Goal: Task Accomplishment & Management: Use online tool/utility

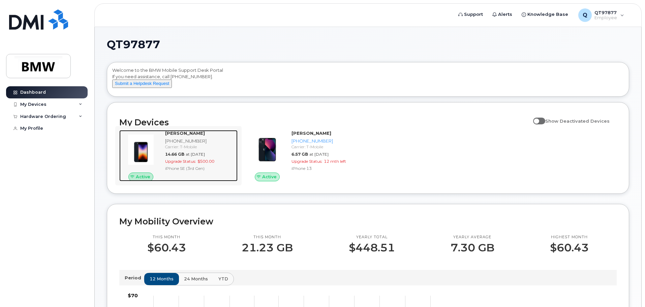
click at [175, 136] on div "[PERSON_NAME]" at bounding box center [200, 133] width 70 height 6
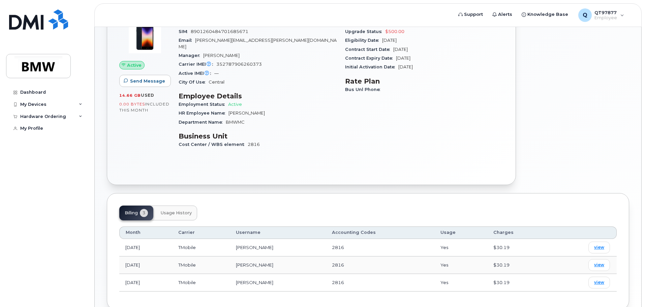
scroll to position [36, 0]
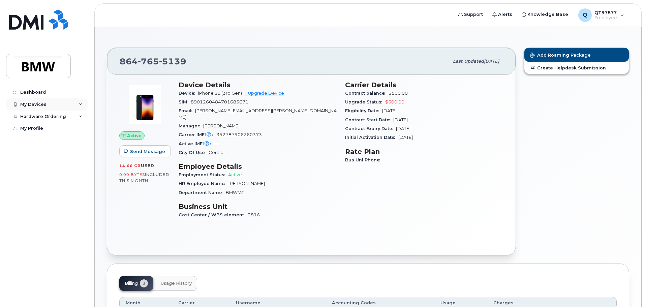
click at [44, 103] on div "My Devices" at bounding box center [33, 104] width 26 height 5
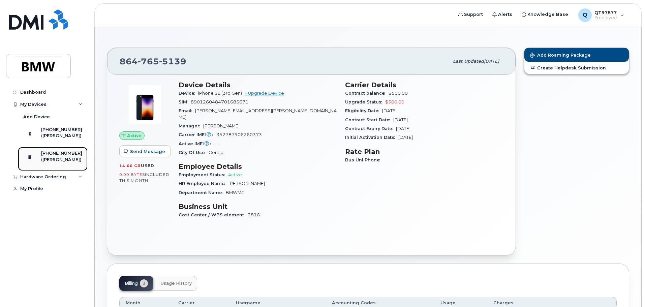
click at [67, 156] on div "[PHONE_NUMBER]" at bounding box center [61, 153] width 41 height 6
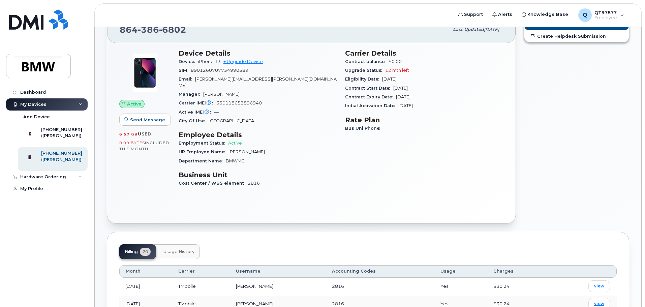
scroll to position [67, 0]
click at [252, 61] on link "+ Upgrade Device" at bounding box center [242, 62] width 39 height 5
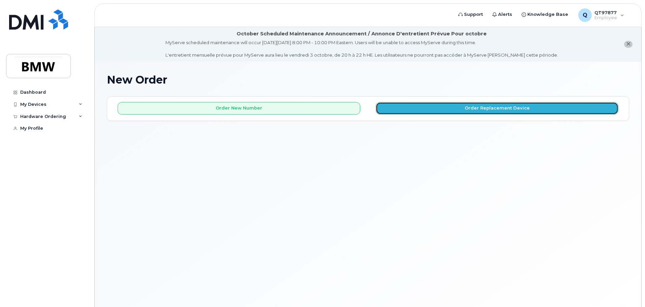
click at [432, 107] on button "Order Replacement Device" at bounding box center [497, 108] width 243 height 12
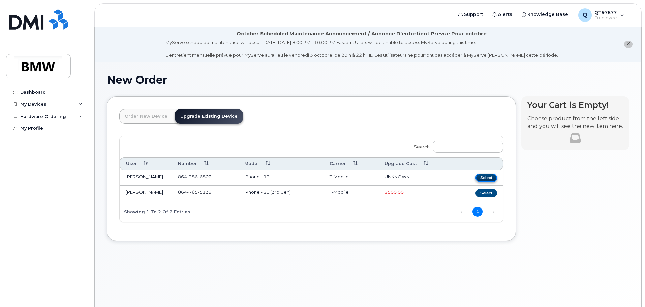
click at [488, 178] on button "Select" at bounding box center [486, 177] width 22 height 8
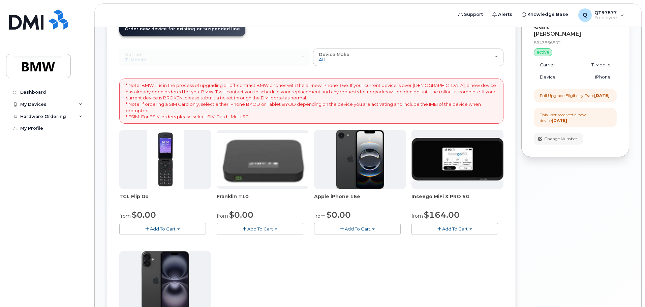
scroll to position [135, 0]
